Goal: Task Accomplishment & Management: Complete application form

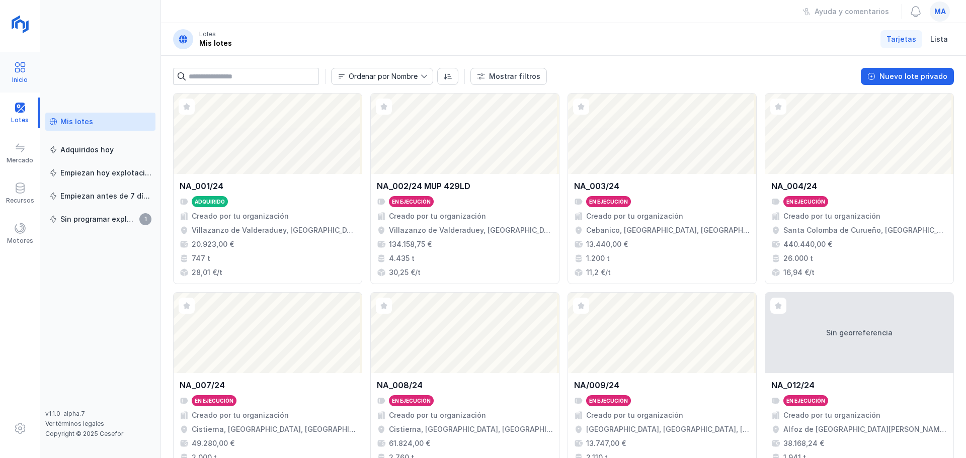
click at [27, 70] on div "Inicio" at bounding box center [20, 72] width 40 height 31
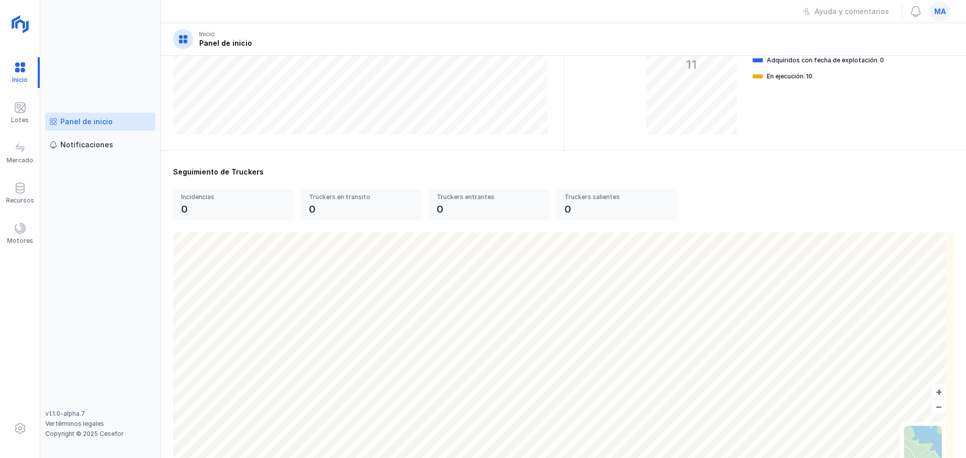
scroll to position [279, 0]
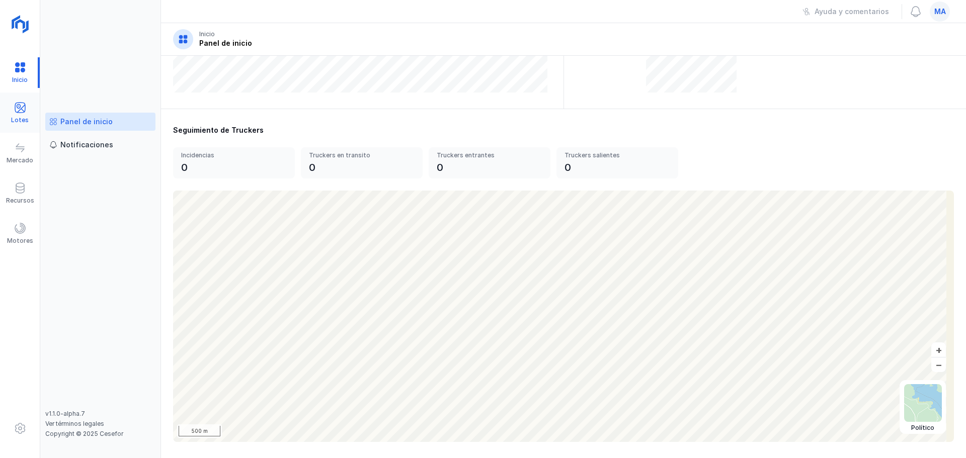
click at [22, 110] on span at bounding box center [20, 108] width 12 height 12
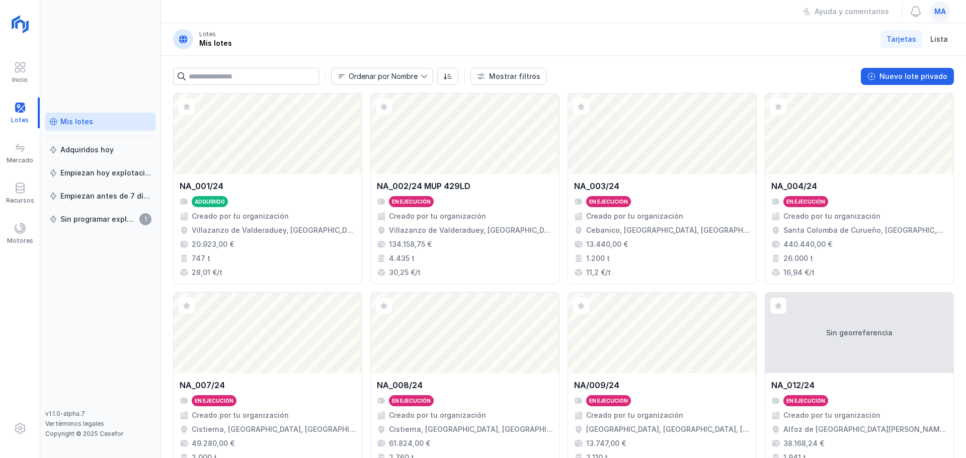
click at [95, 323] on div "Mis lotes Adquiridos [DATE] Empiezan [DATE] explotación Empiezan antes de 7 día…" at bounding box center [100, 261] width 110 height 297
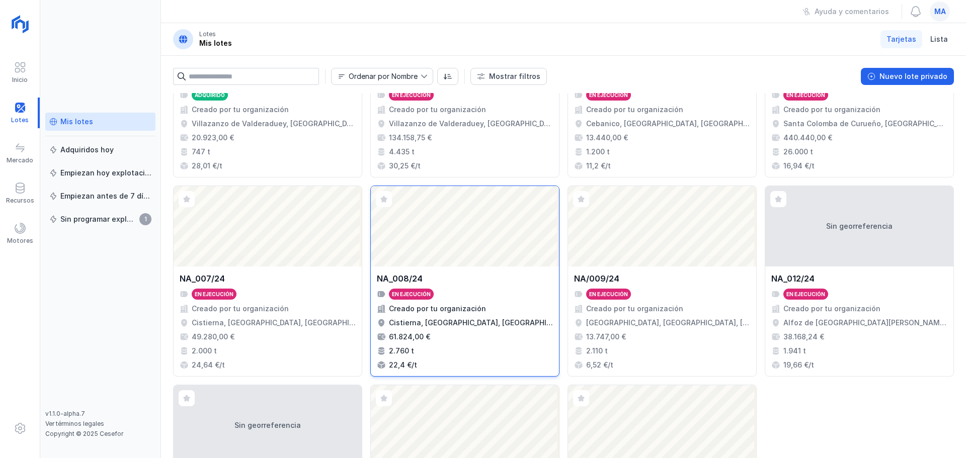
scroll to position [50, 0]
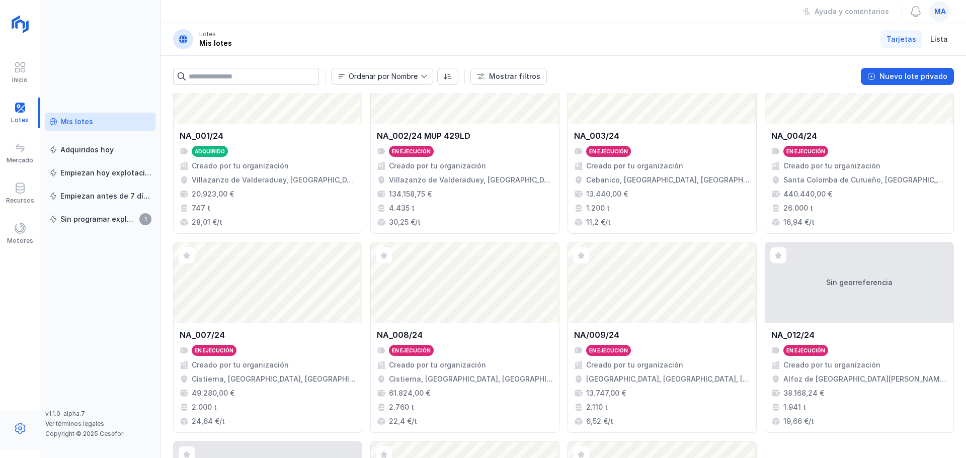
click at [23, 431] on span at bounding box center [20, 429] width 12 height 12
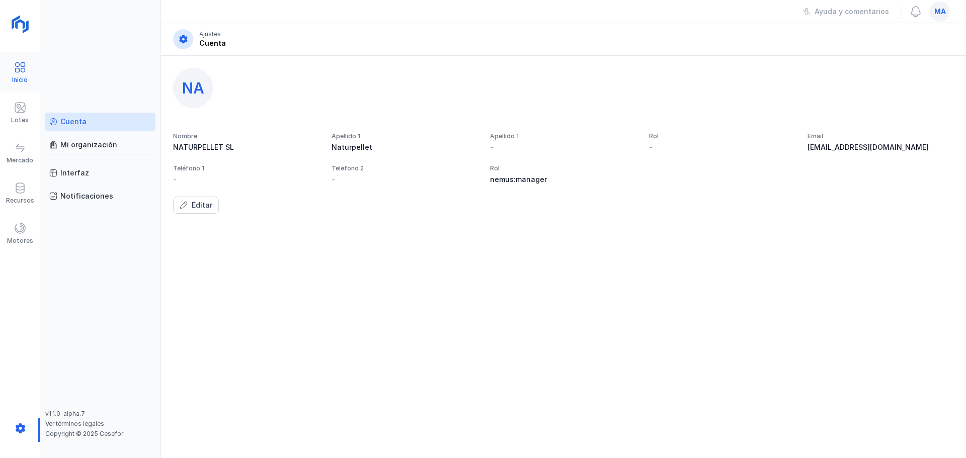
click at [23, 72] on span at bounding box center [20, 67] width 12 height 12
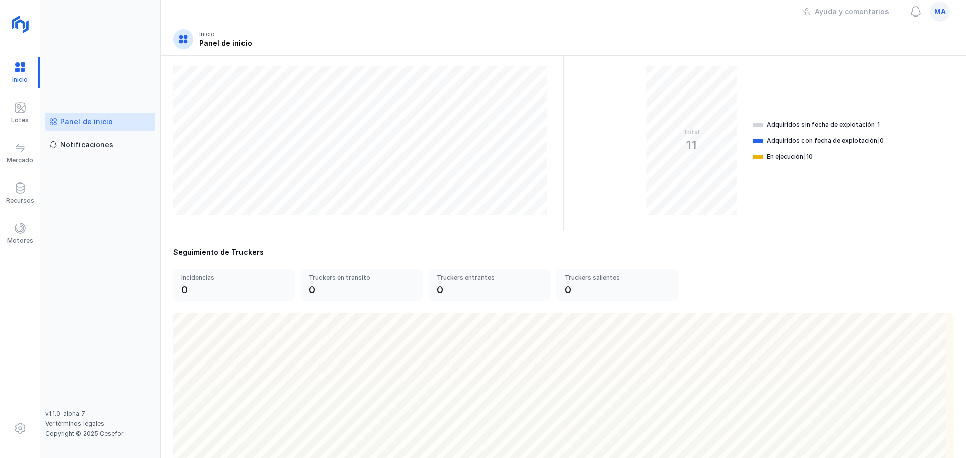
scroll to position [279, 0]
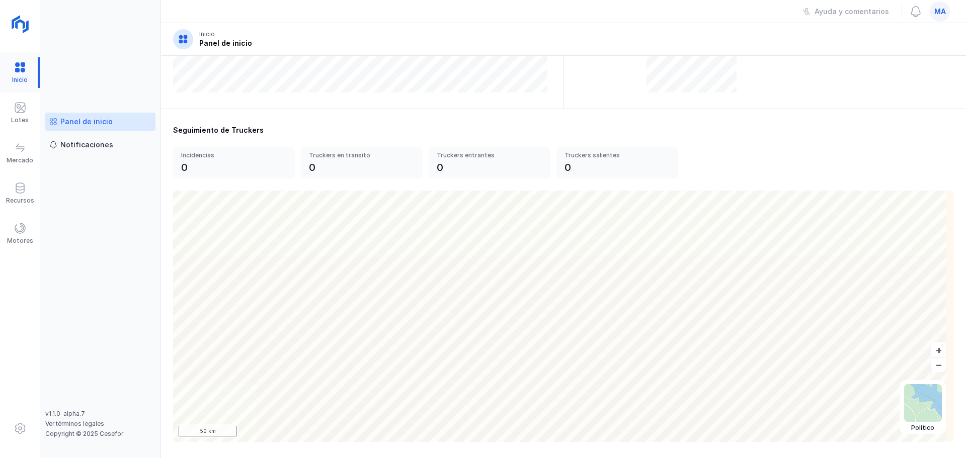
click at [22, 74] on div at bounding box center [20, 72] width 40 height 31
click at [21, 121] on div "Lotes" at bounding box center [20, 120] width 18 height 8
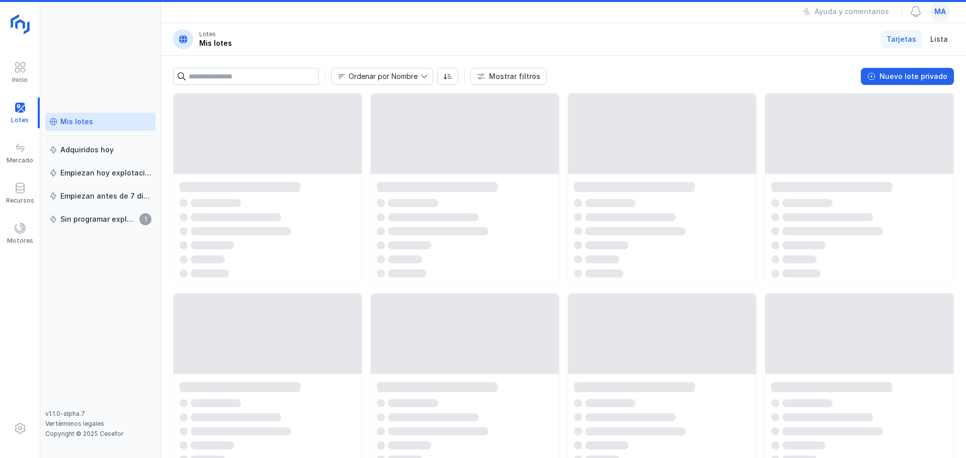
click at [20, 31] on img at bounding box center [21, 25] width 25 height 25
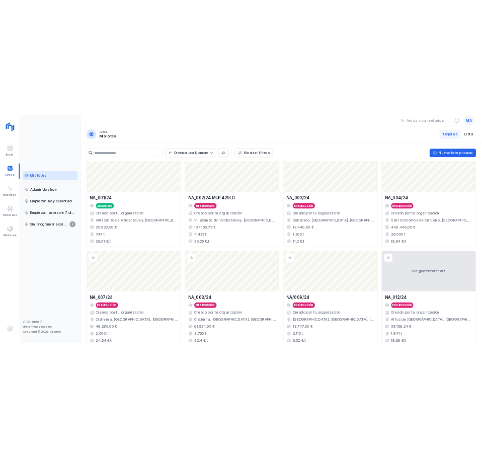
scroll to position [18, 0]
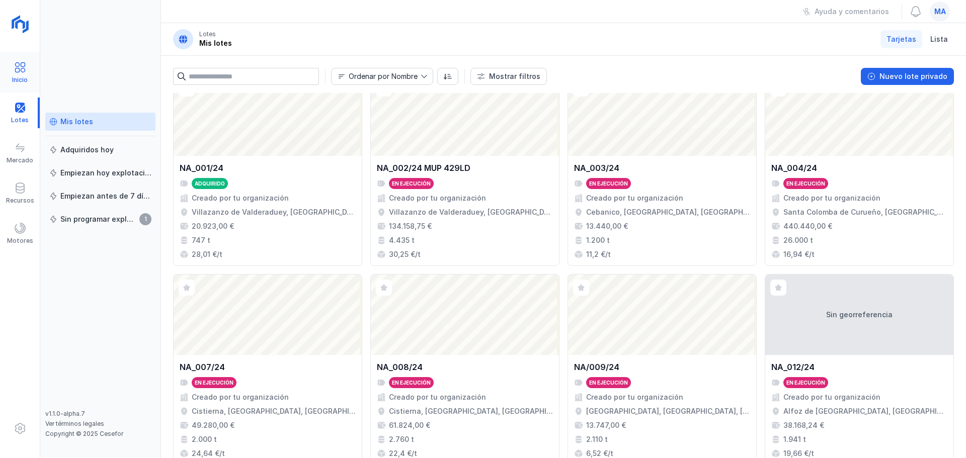
click at [25, 76] on div "Inicio" at bounding box center [20, 80] width 16 height 8
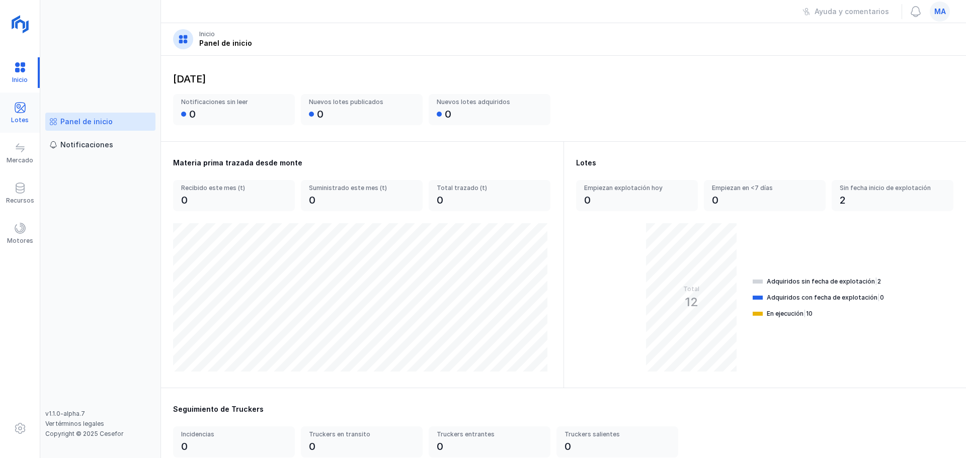
click at [19, 110] on span at bounding box center [20, 108] width 12 height 12
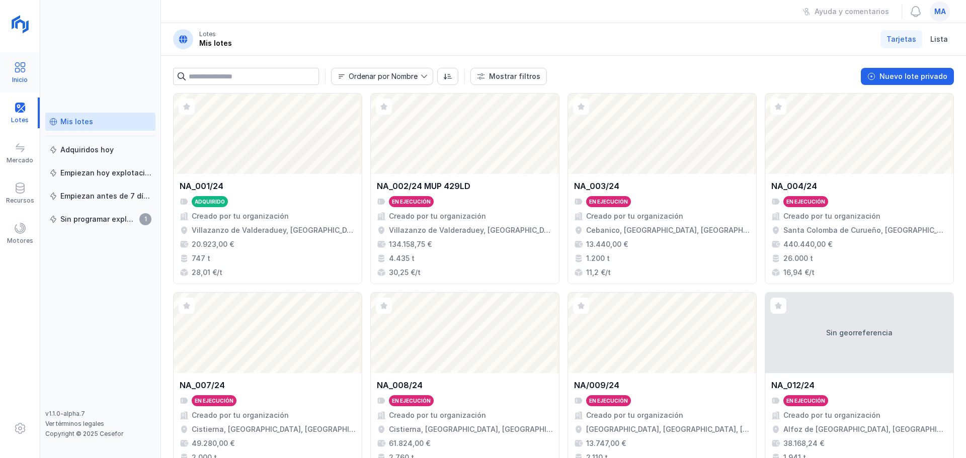
click at [26, 68] on div "Inicio" at bounding box center [20, 72] width 40 height 31
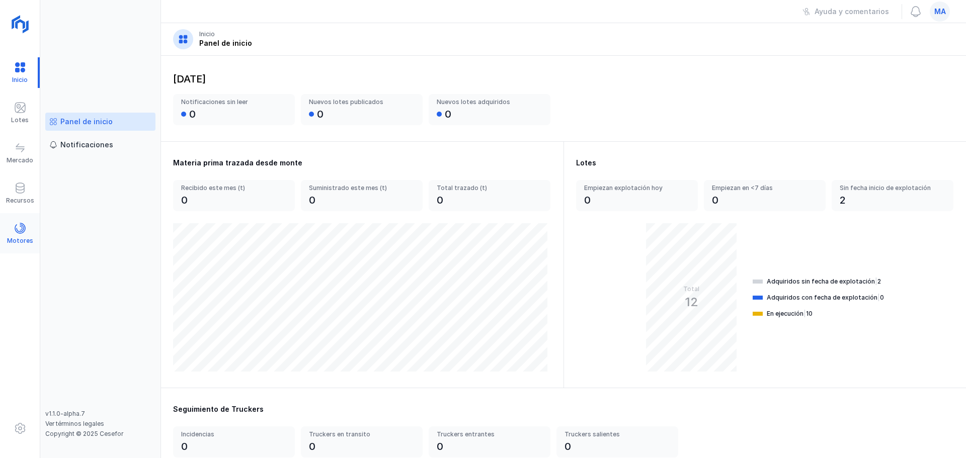
click at [20, 241] on div "Motores" at bounding box center [20, 241] width 26 height 8
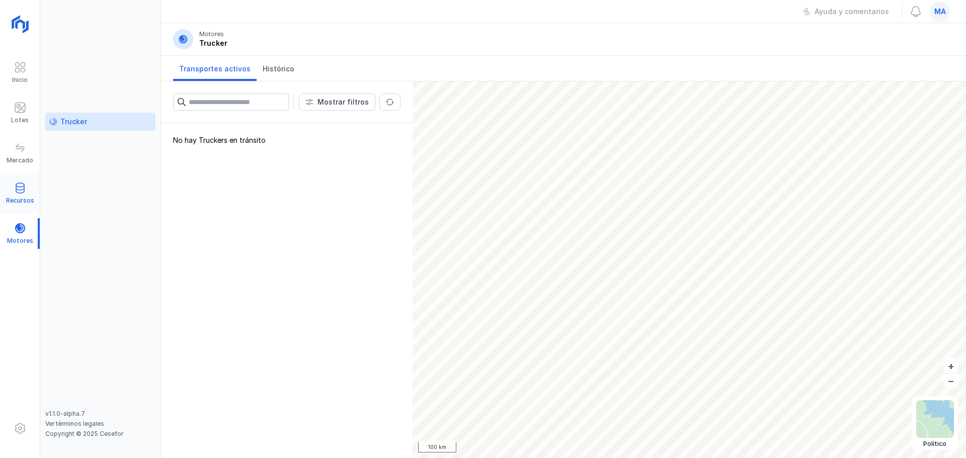
click at [19, 185] on span at bounding box center [20, 188] width 12 height 12
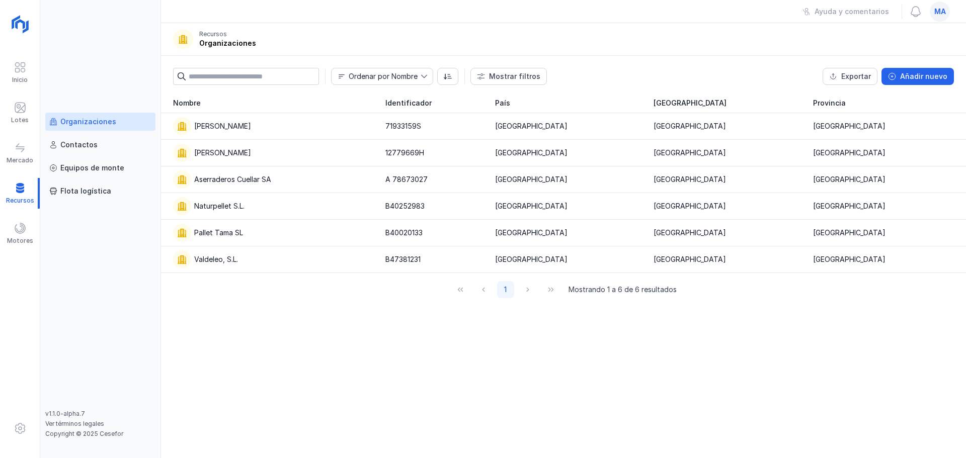
click at [369, 371] on div "Nombre Identificador País Comunidad autónoma Provincia [PERSON_NAME] 71933159S …" at bounding box center [563, 275] width 805 height 365
click at [101, 145] on div "Contactos" at bounding box center [100, 145] width 102 height 10
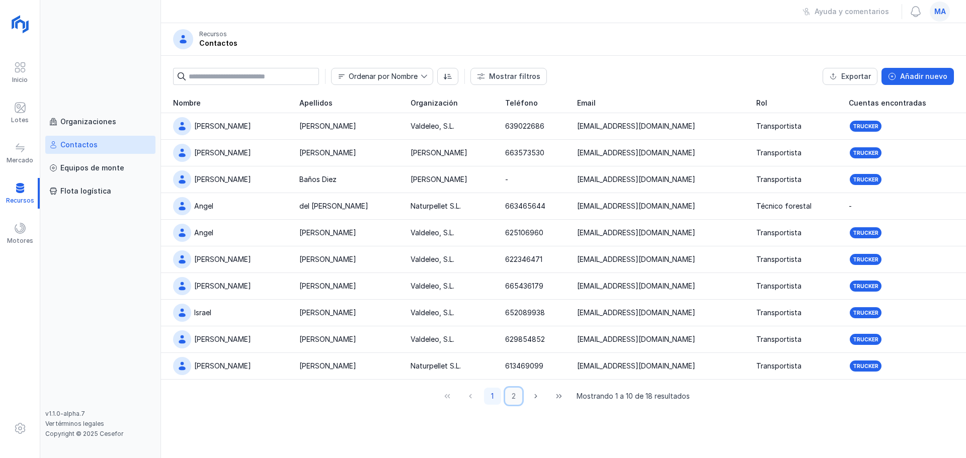
click at [518, 398] on button "2" at bounding box center [513, 396] width 17 height 17
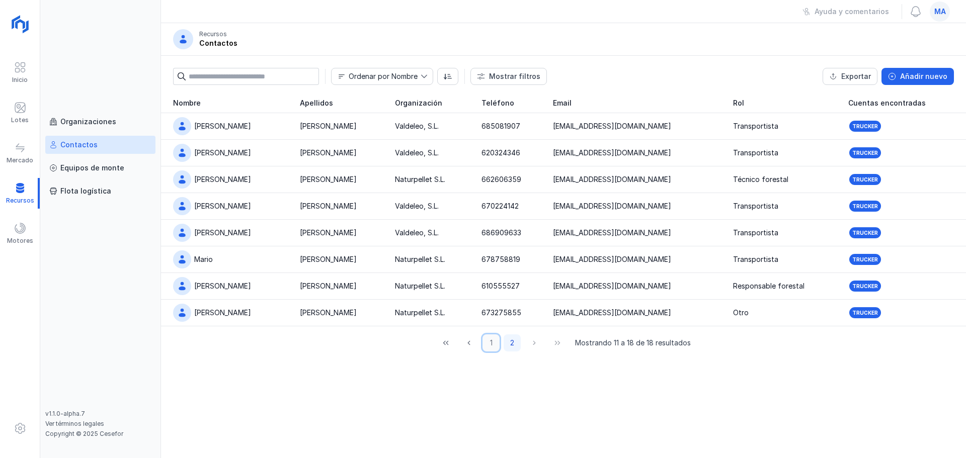
click at [494, 346] on button "1" at bounding box center [491, 343] width 17 height 17
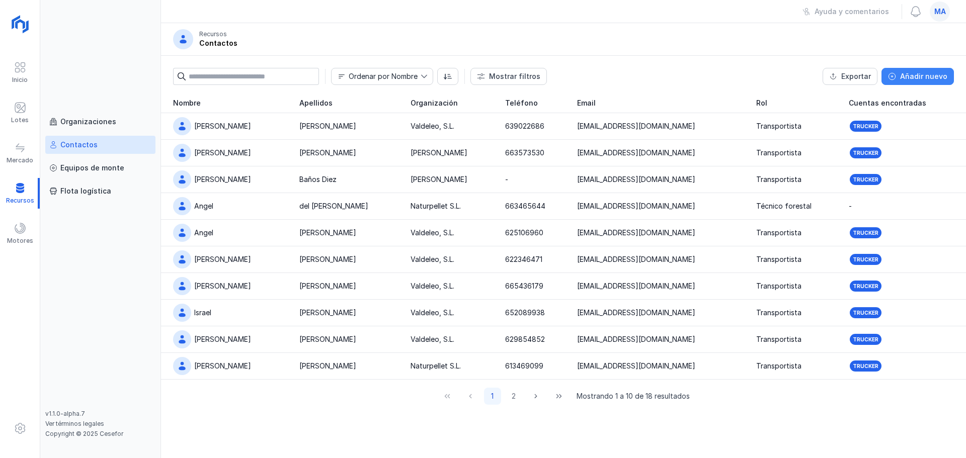
click at [923, 73] on div "Añadir nuevo" at bounding box center [923, 76] width 47 height 10
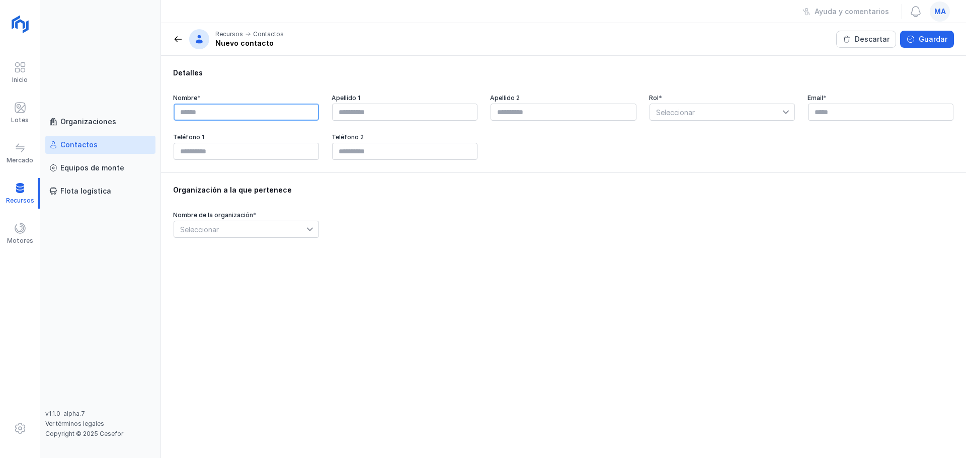
click at [280, 115] on input "text" at bounding box center [246, 112] width 145 height 17
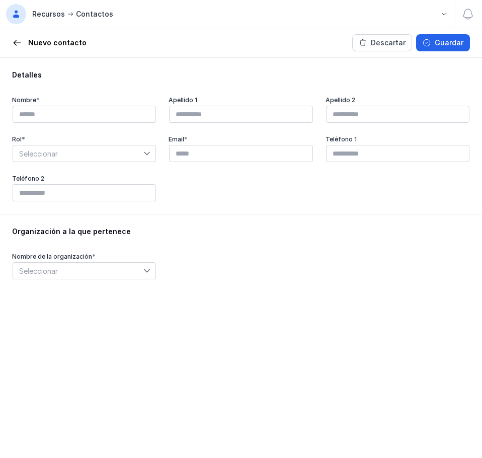
click at [195, 383] on div "Detalles Nombre * Apellido 1 Apellido 2 Rol * Seleccionar Email * Teléfono 1 Te…" at bounding box center [241, 258] width 482 height 400
click at [74, 108] on input "text" at bounding box center [84, 114] width 143 height 17
click at [38, 108] on input "text" at bounding box center [84, 114] width 143 height 17
type input "*"
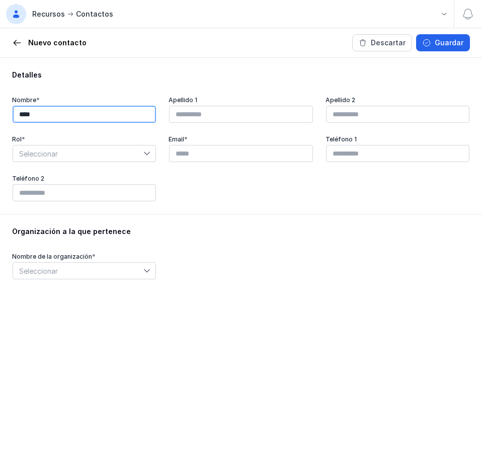
click at [127, 107] on input "****" at bounding box center [84, 114] width 143 height 17
type input "*********"
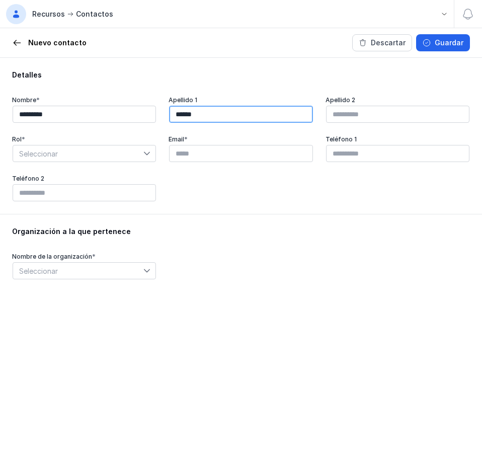
type input "******"
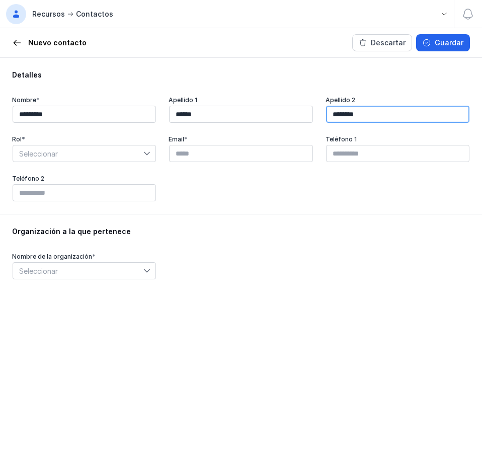
type input "********"
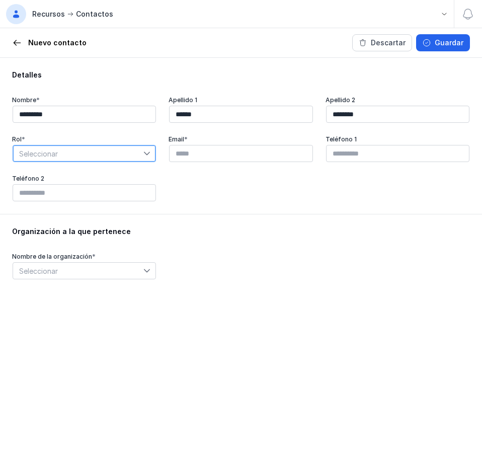
click at [54, 156] on span "Seleccionar" at bounding box center [78, 153] width 130 height 16
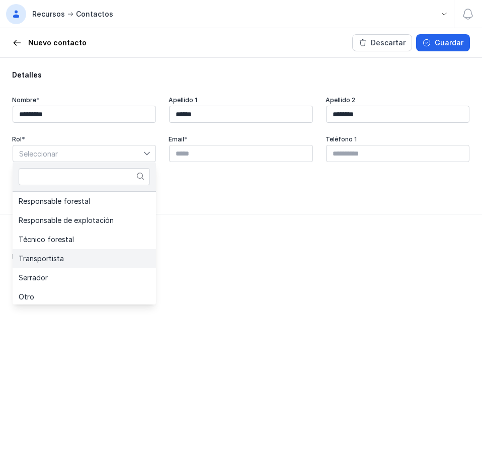
click at [82, 255] on li "Transportista" at bounding box center [84, 258] width 143 height 19
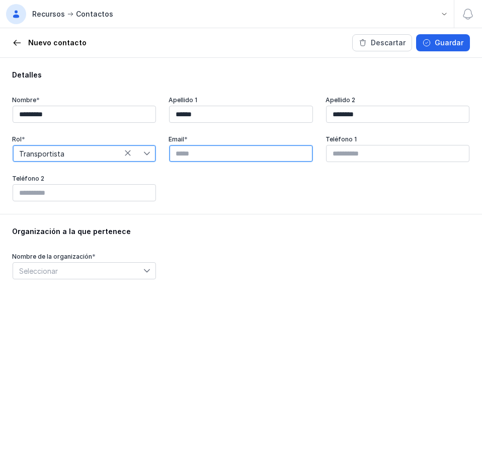
click at [183, 151] on input "text" at bounding box center [240, 153] width 143 height 17
